Goal: Transaction & Acquisition: Purchase product/service

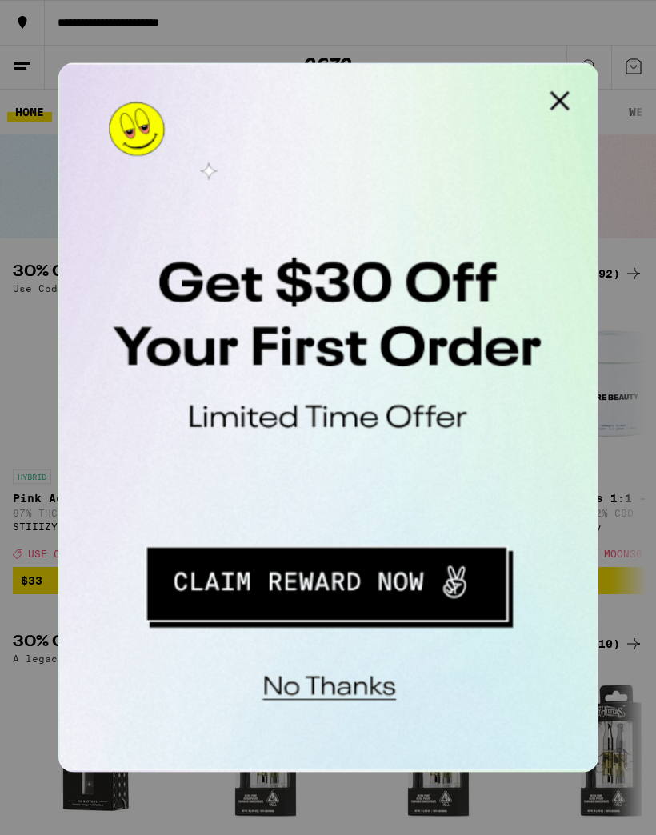
click at [264, 77] on button "Close Modal" at bounding box center [261, 79] width 32 height 32
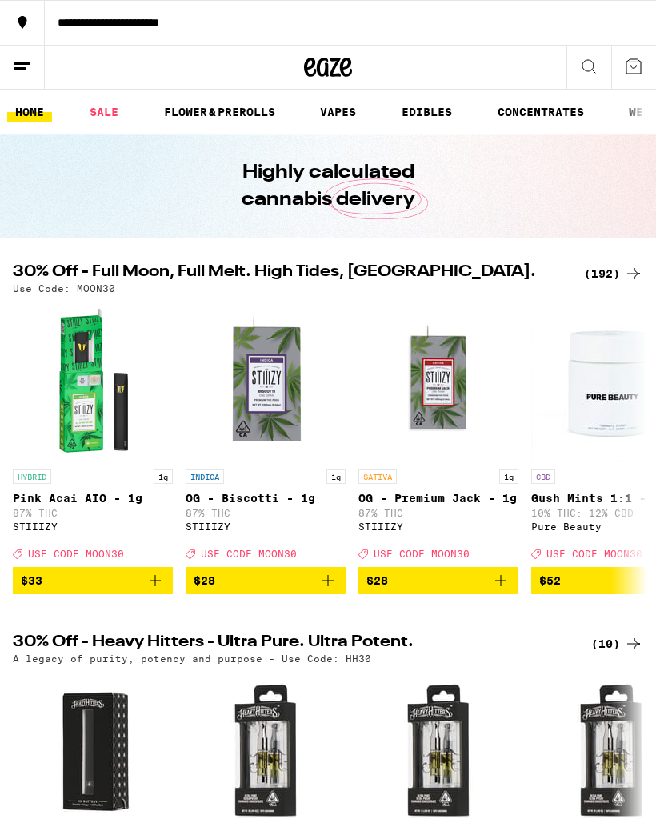
click at [18, 63] on line at bounding box center [22, 63] width 16 height 0
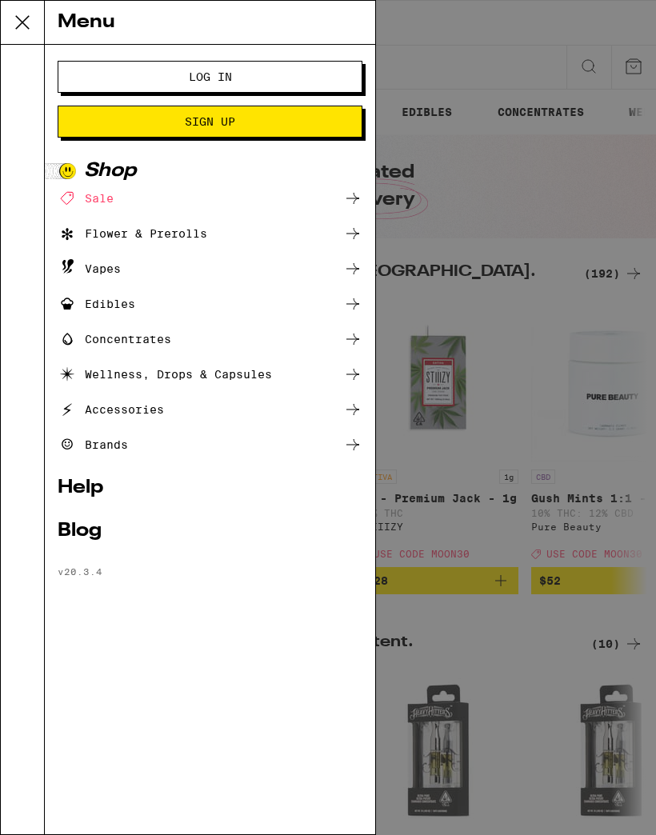
click at [81, 273] on div "Vapes" at bounding box center [89, 268] width 63 height 19
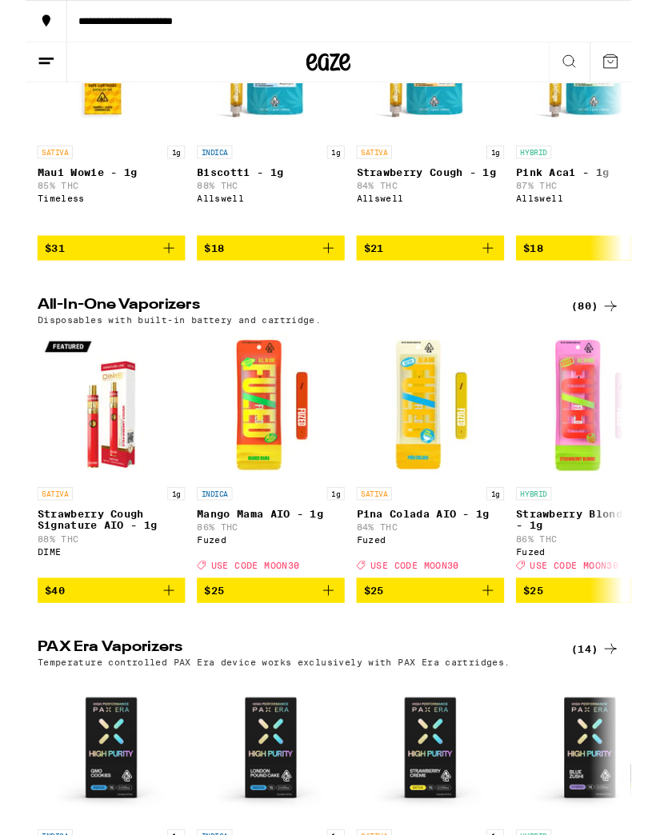
scroll to position [701, 0]
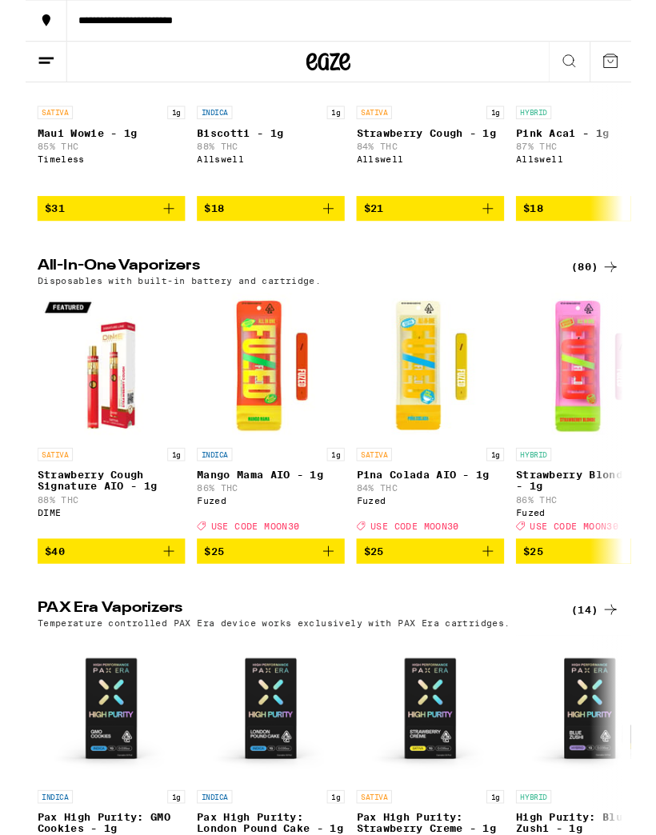
click at [609, 295] on div "(80)" at bounding box center [617, 289] width 52 height 19
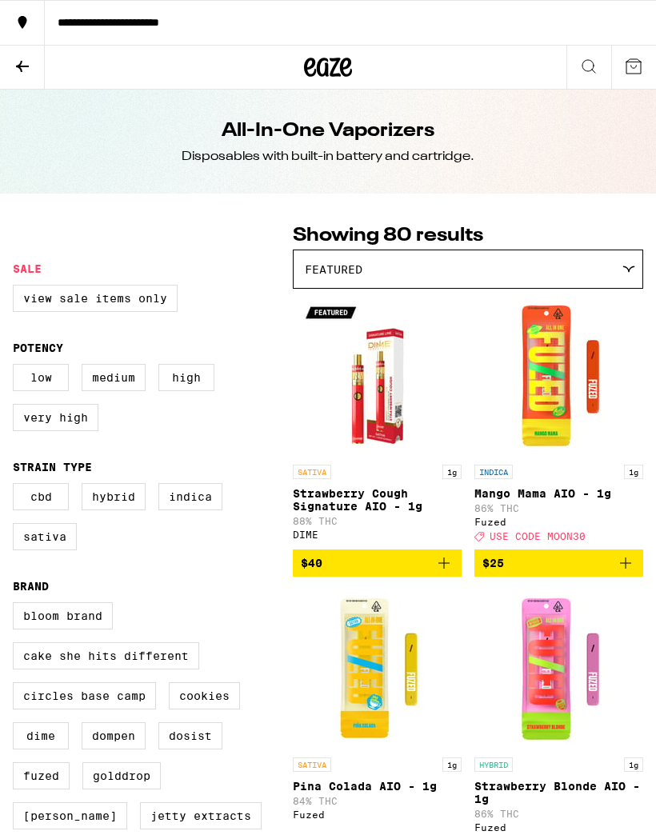
click at [34, 390] on label "Low" at bounding box center [41, 377] width 56 height 27
click at [17, 367] on input "Low" at bounding box center [16, 366] width 1 height 1
checkbox input "true"
